Goal: Navigation & Orientation: Go to known website

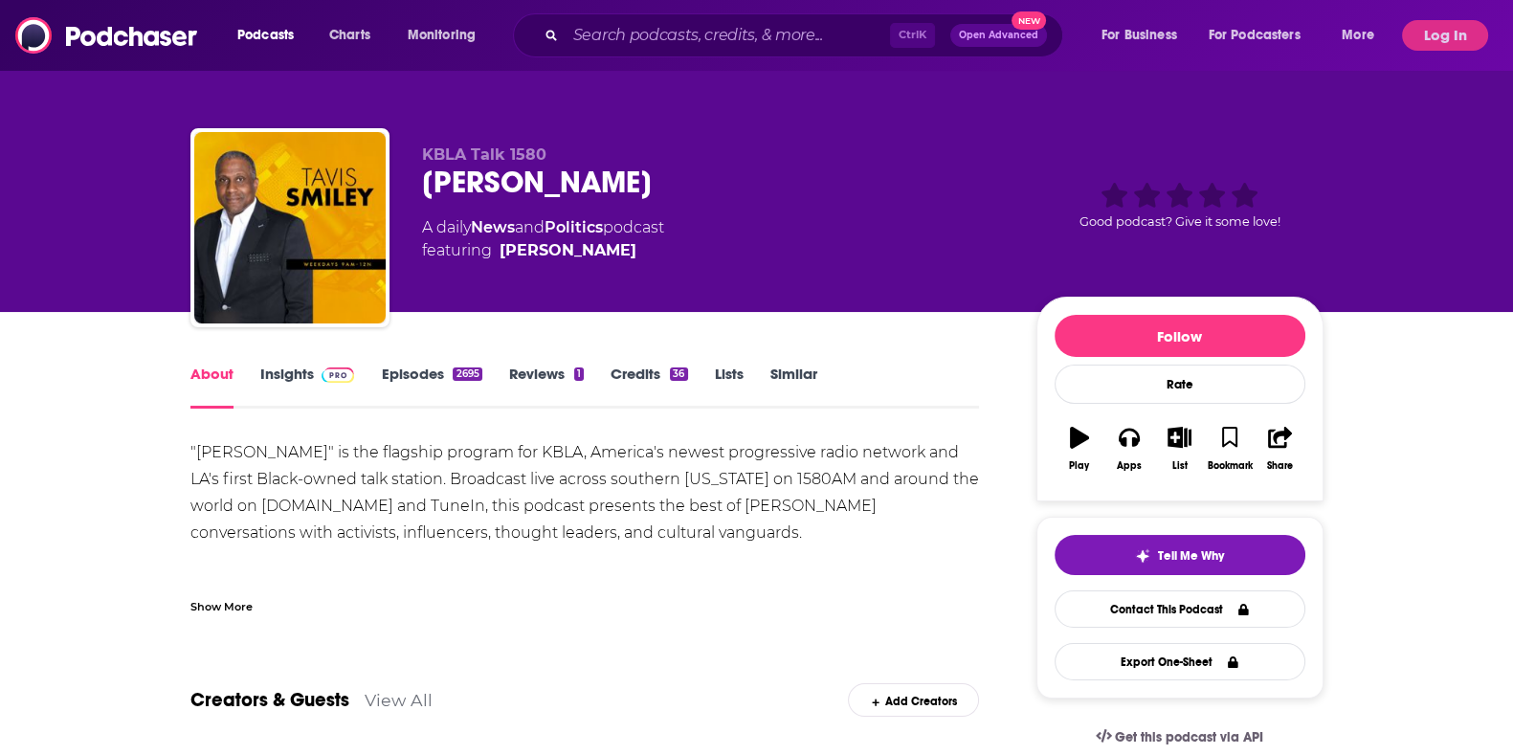
click at [310, 365] on link "Insights" at bounding box center [307, 387] width 95 height 44
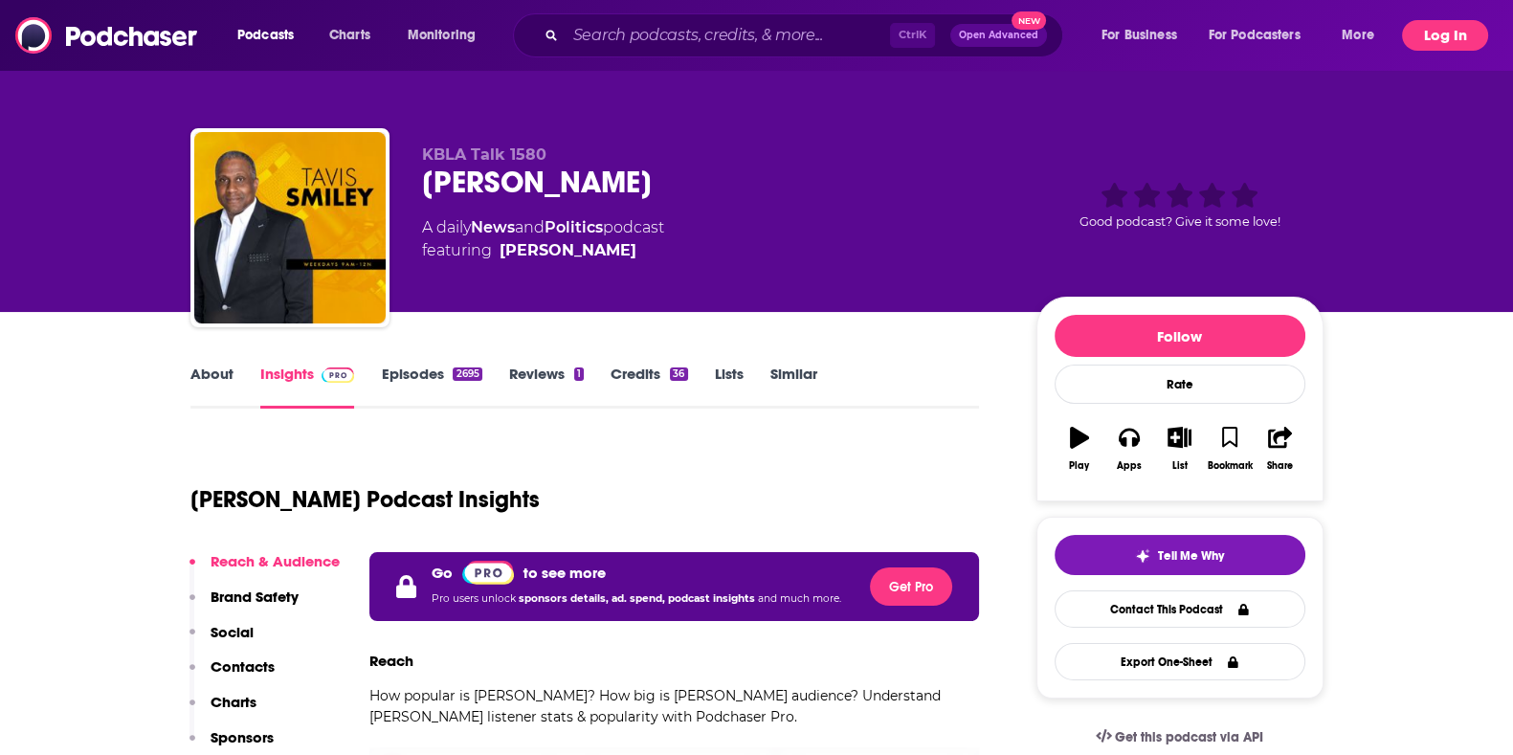
click at [1459, 26] on button "Log In" at bounding box center [1445, 35] width 86 height 31
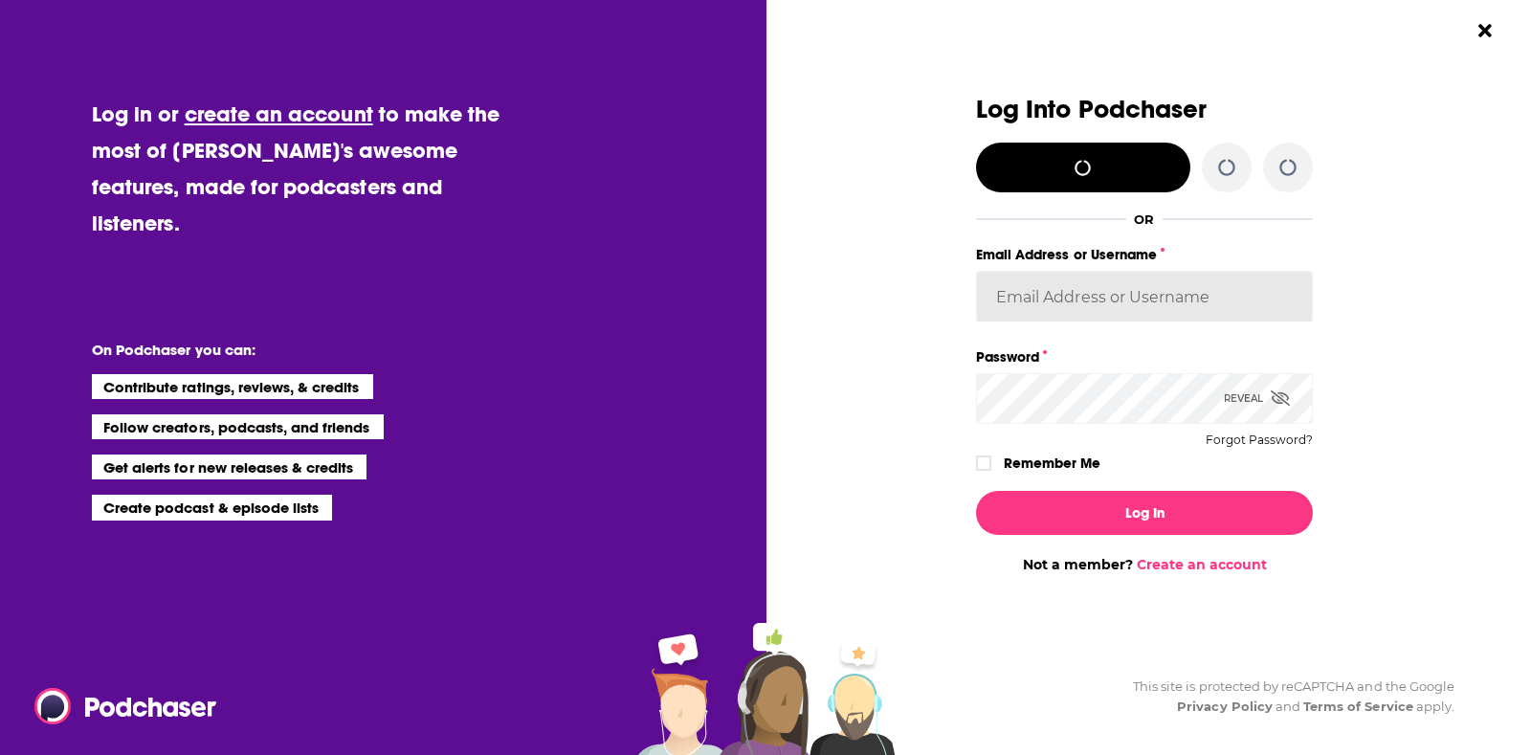
type input "[PERSON_NAME].[PERSON_NAME]"
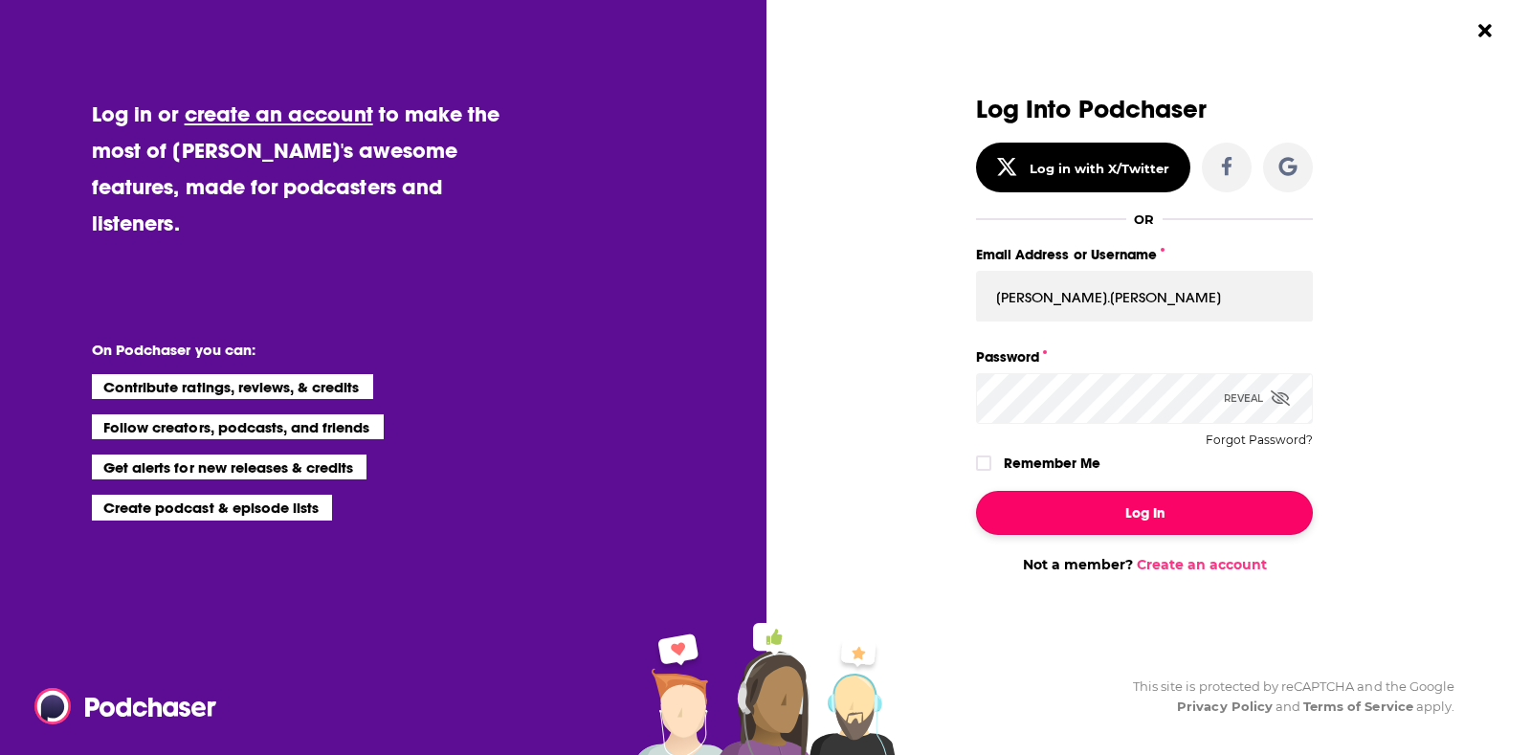
click at [1182, 524] on button "Log In" at bounding box center [1144, 513] width 337 height 44
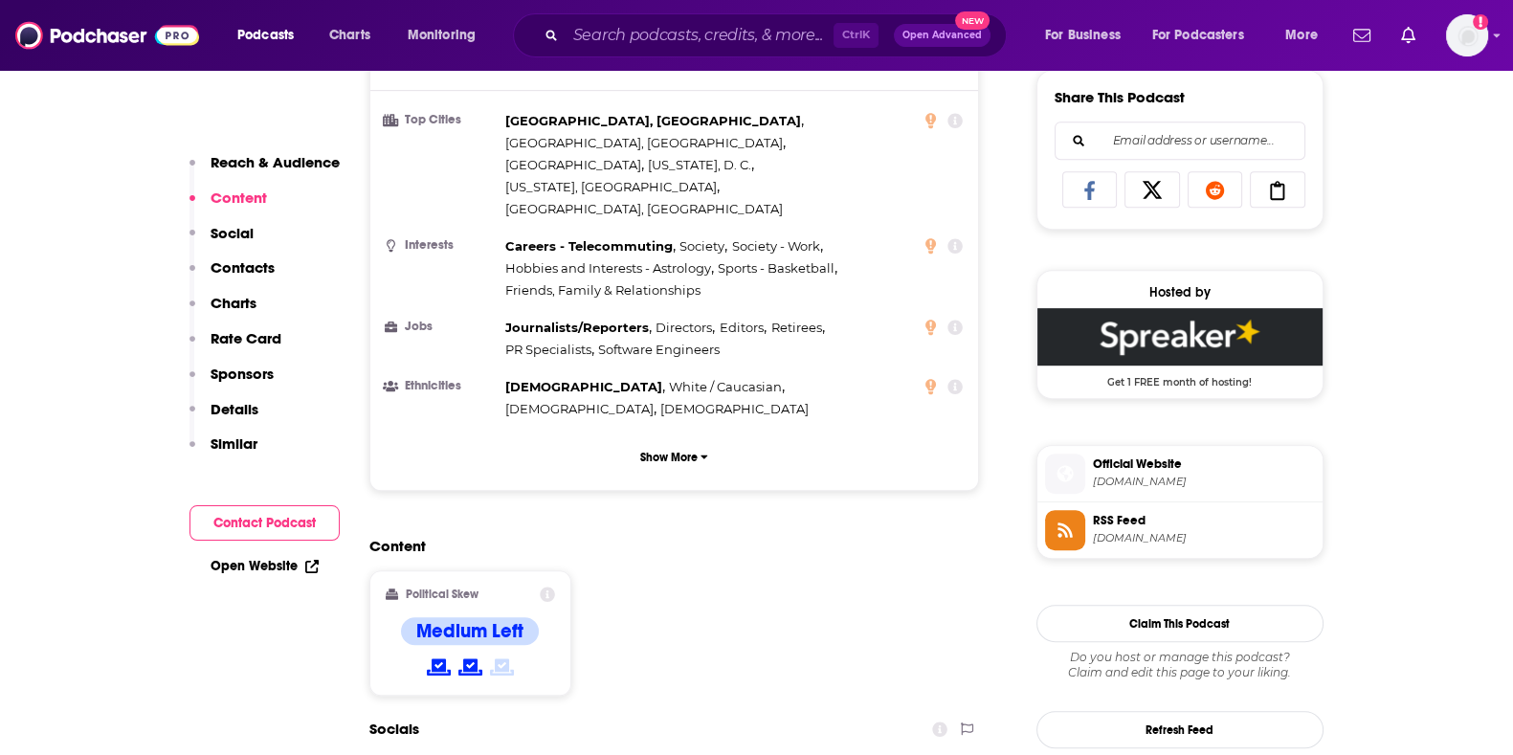
scroll to position [1196, 0]
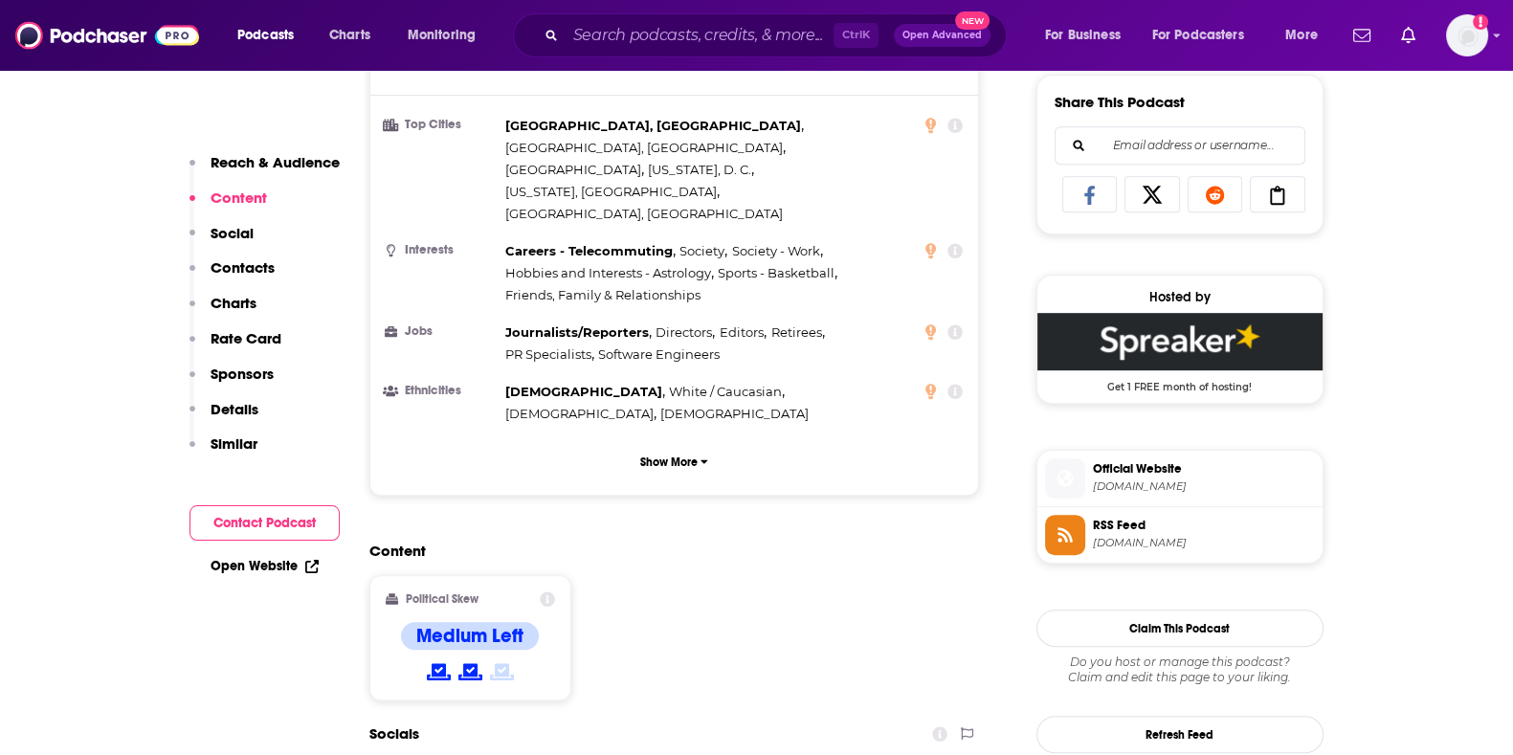
click at [1158, 460] on span "Official Website" at bounding box center [1204, 468] width 222 height 17
